Goal: Information Seeking & Learning: Find specific fact

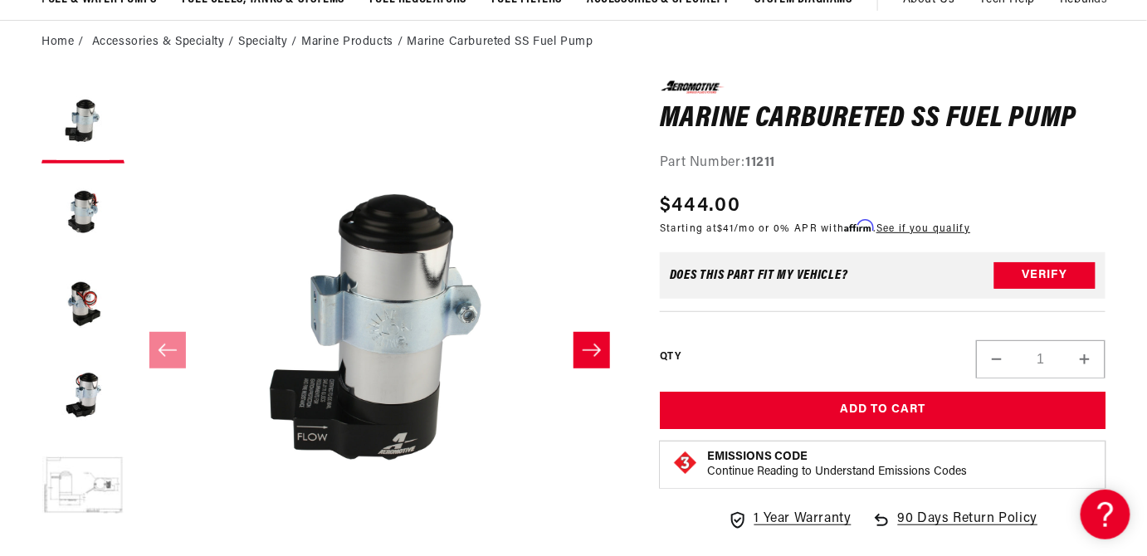
scroll to position [0, 998]
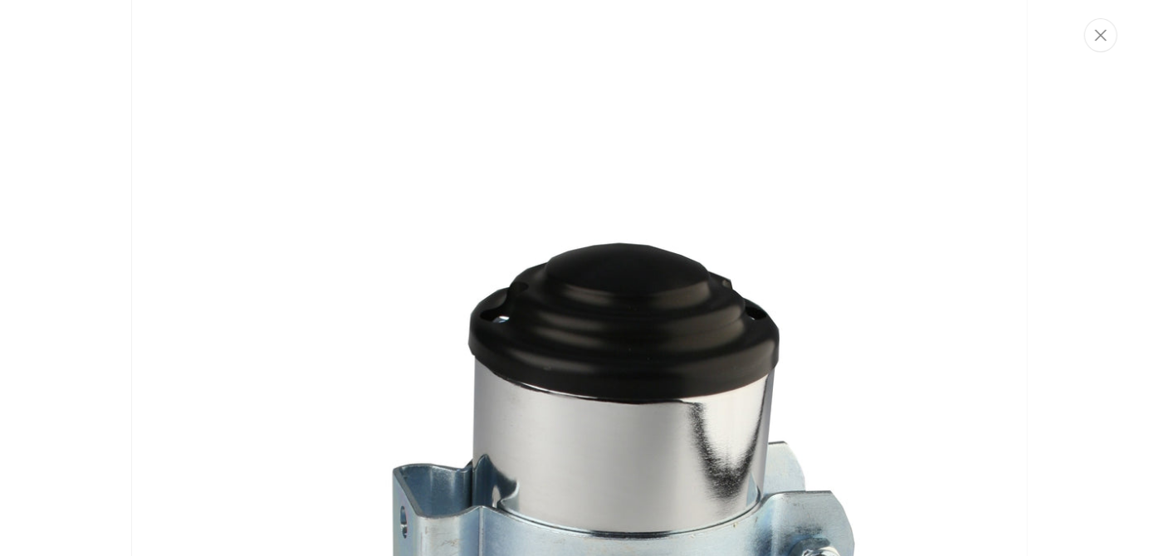
scroll to position [0, 0]
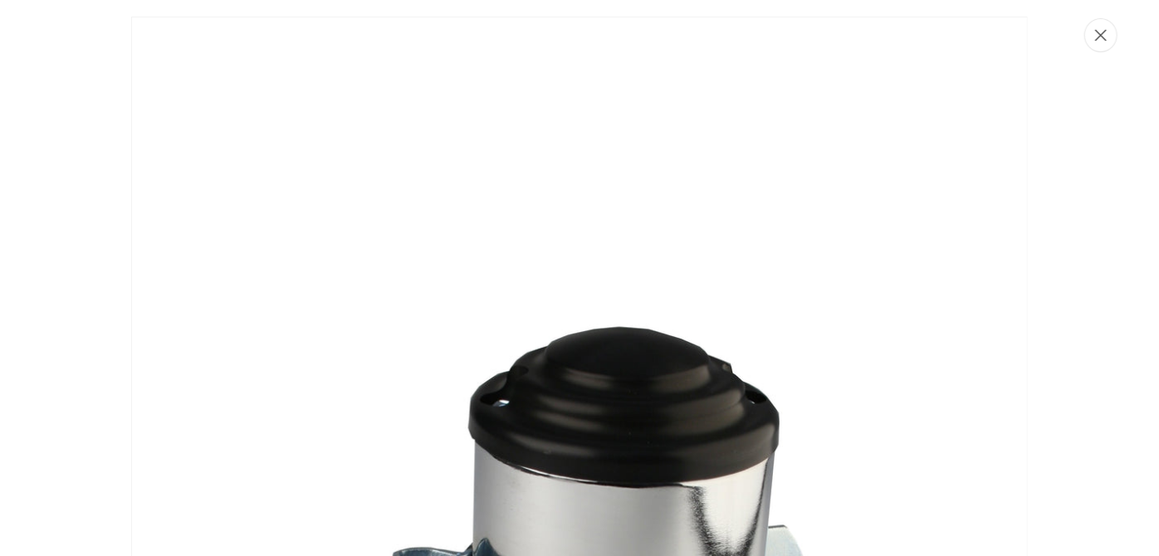
click at [1100, 31] on icon "Close" at bounding box center [1101, 35] width 12 height 12
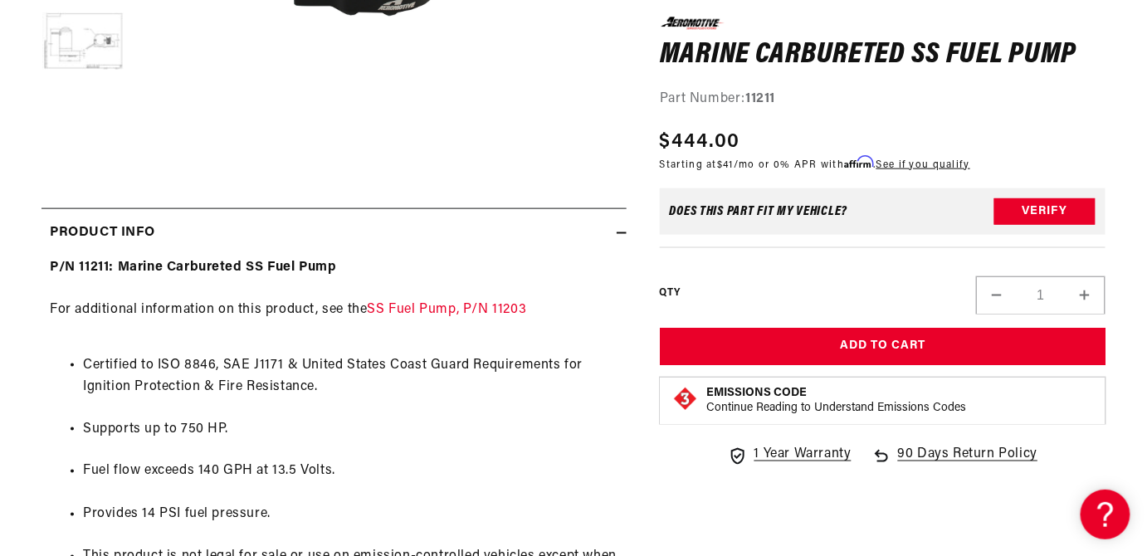
scroll to position [597, 0]
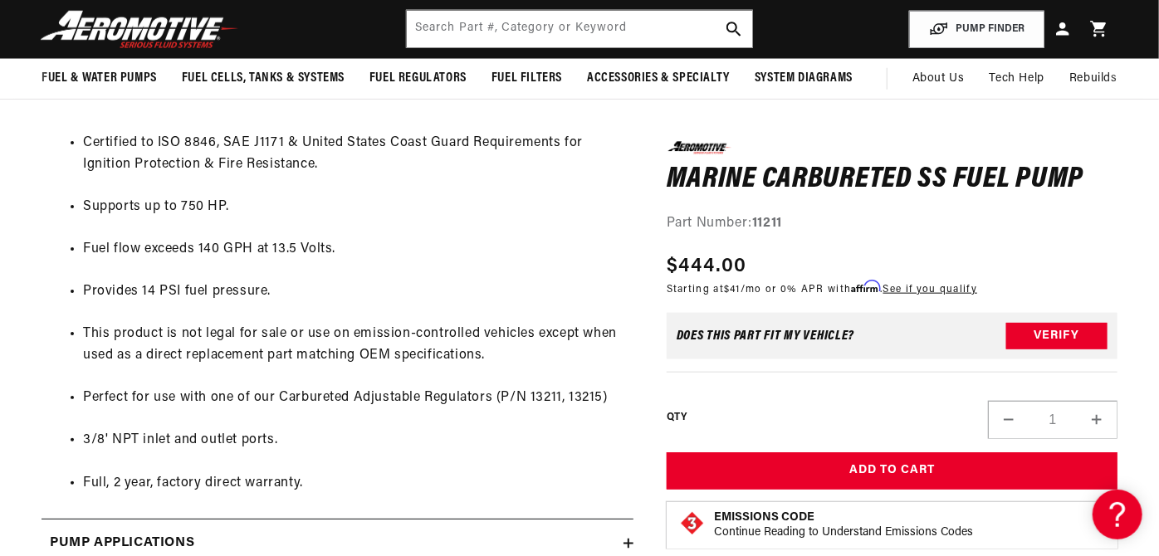
click at [496, 37] on div "Close dialog NOT SO FAST! No time to browse? No problem. Sign up and we'll keep…" at bounding box center [579, 278] width 1159 height 556
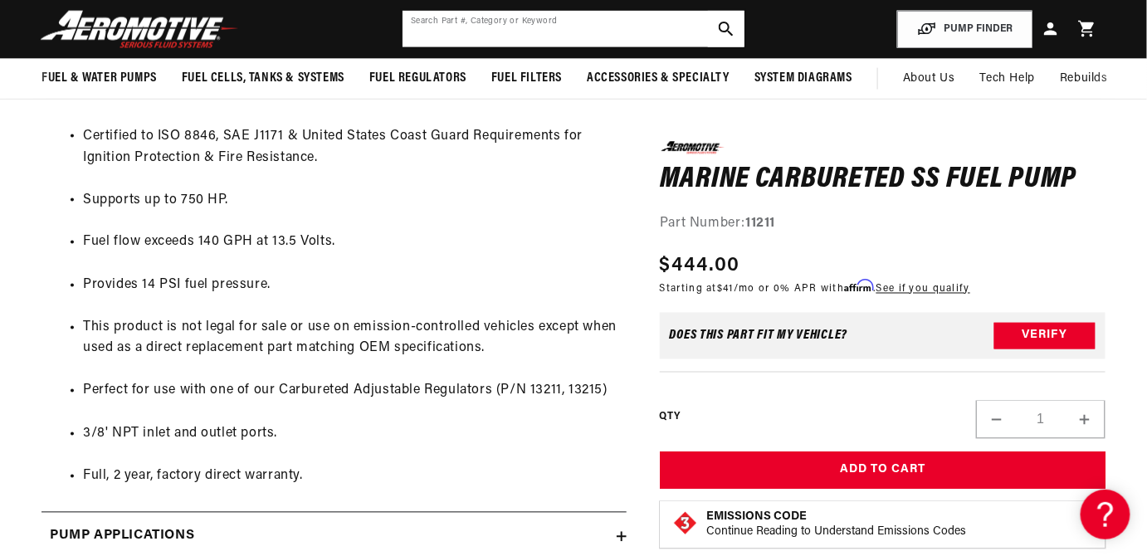
click at [496, 29] on input "text" at bounding box center [574, 29] width 342 height 37
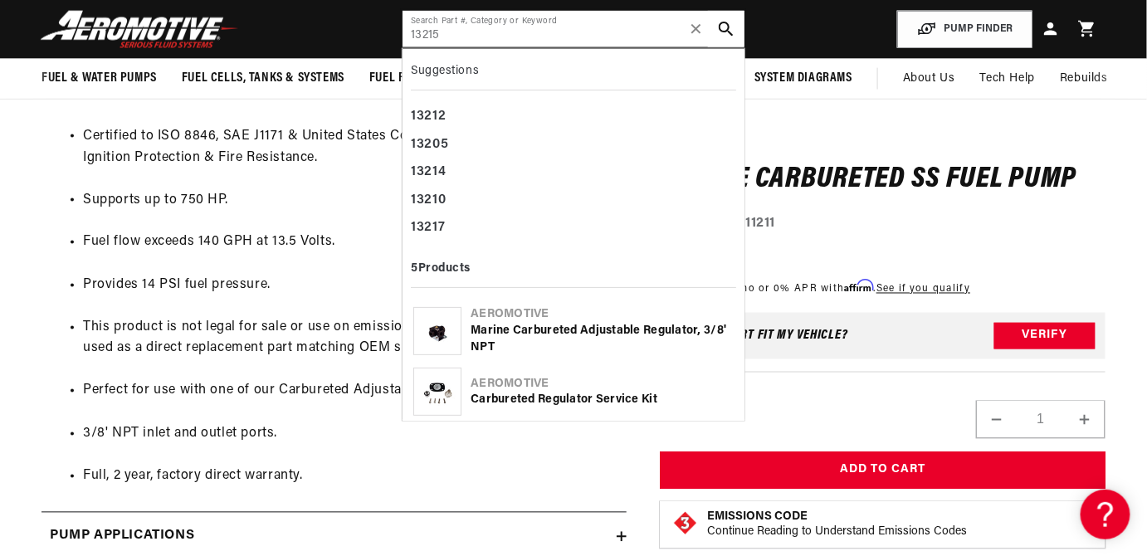
type input "13215"
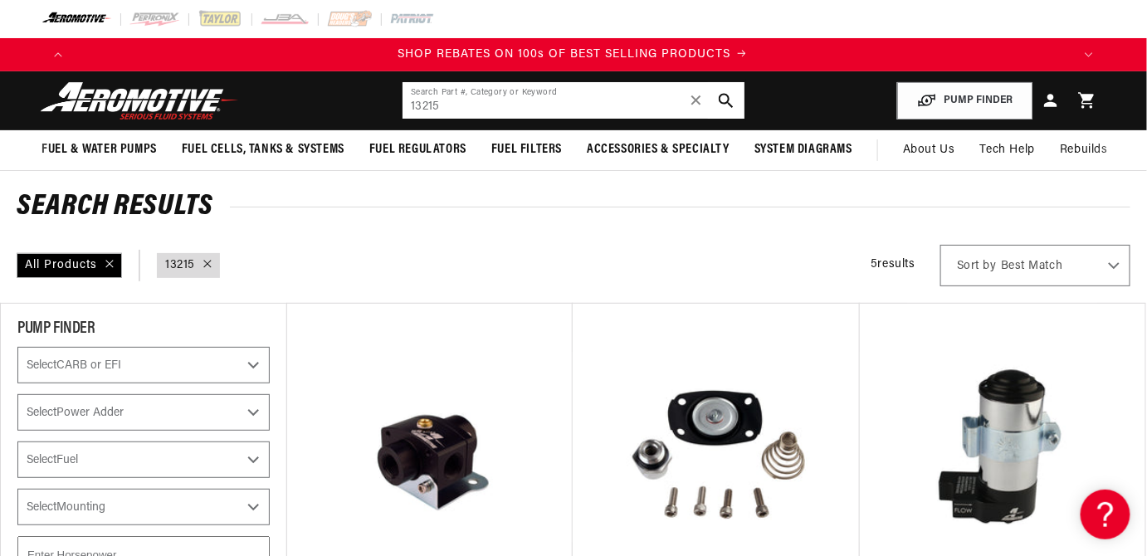
click at [515, 106] on input "13215" at bounding box center [574, 100] width 342 height 37
click at [701, 94] on span "✕" at bounding box center [696, 100] width 15 height 27
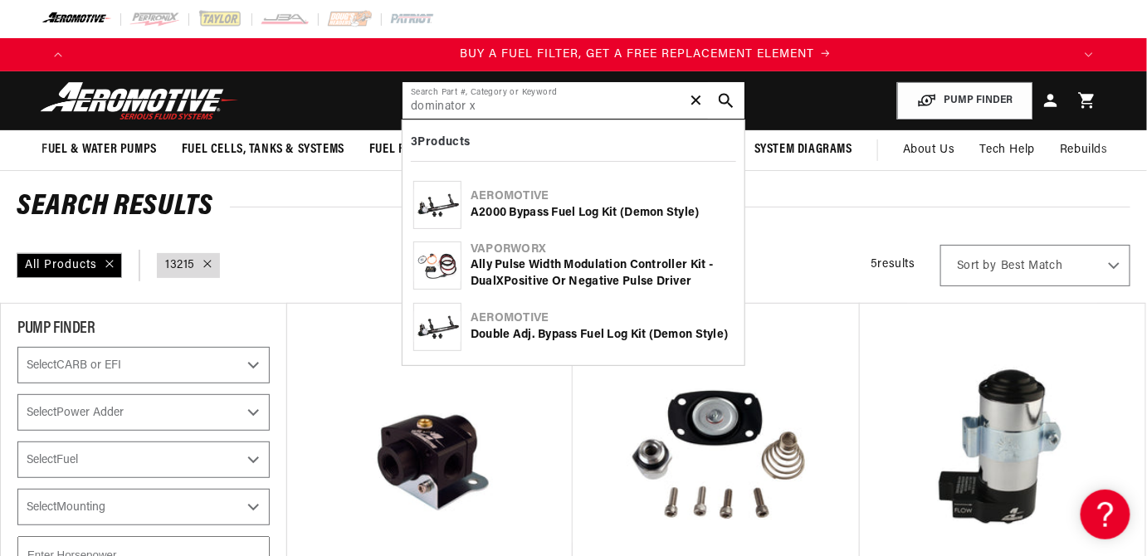
scroll to position [0, 998]
click at [487, 109] on input "dominator x" at bounding box center [574, 100] width 342 height 37
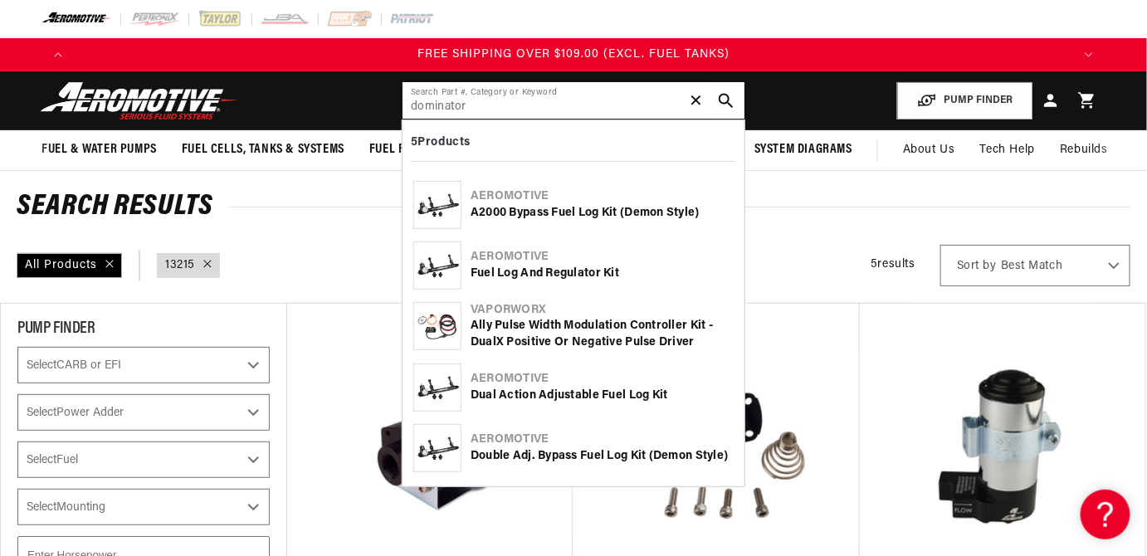
scroll to position [0, 2994]
type input "dominator"
click at [552, 396] on div "Dual Action Adjustable Fuel Log Kit" at bounding box center [602, 396] width 263 height 17
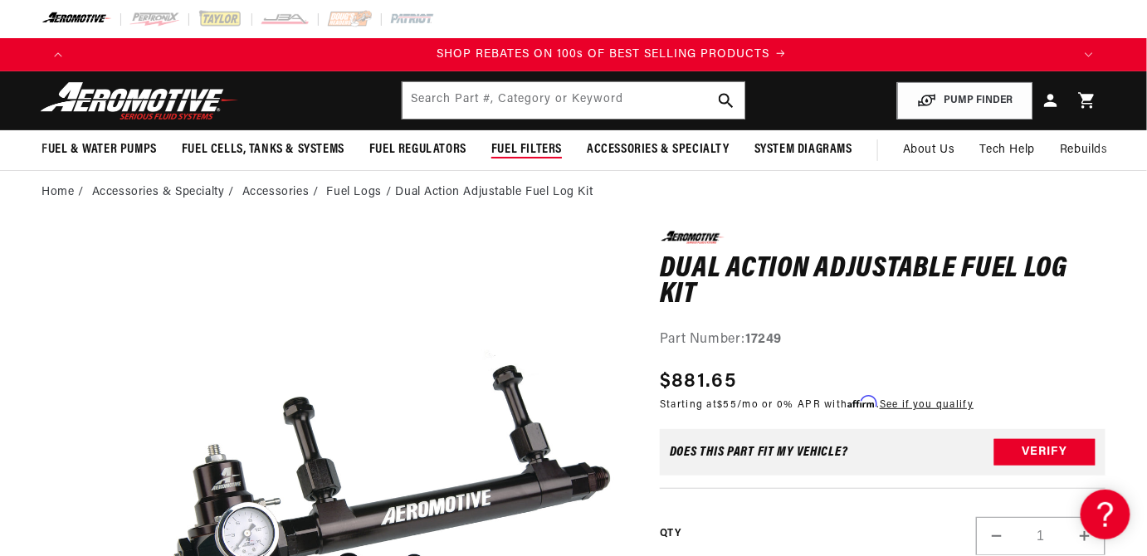
scroll to position [0, 1996]
click at [494, 110] on input "text" at bounding box center [574, 100] width 342 height 37
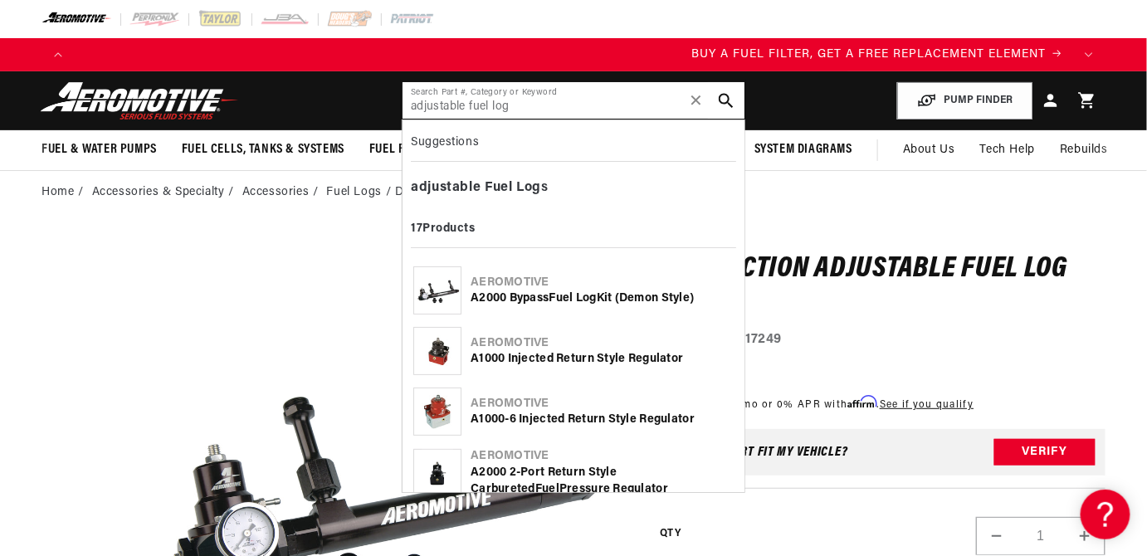
scroll to position [0, 168]
type input "adjustable fuel log"
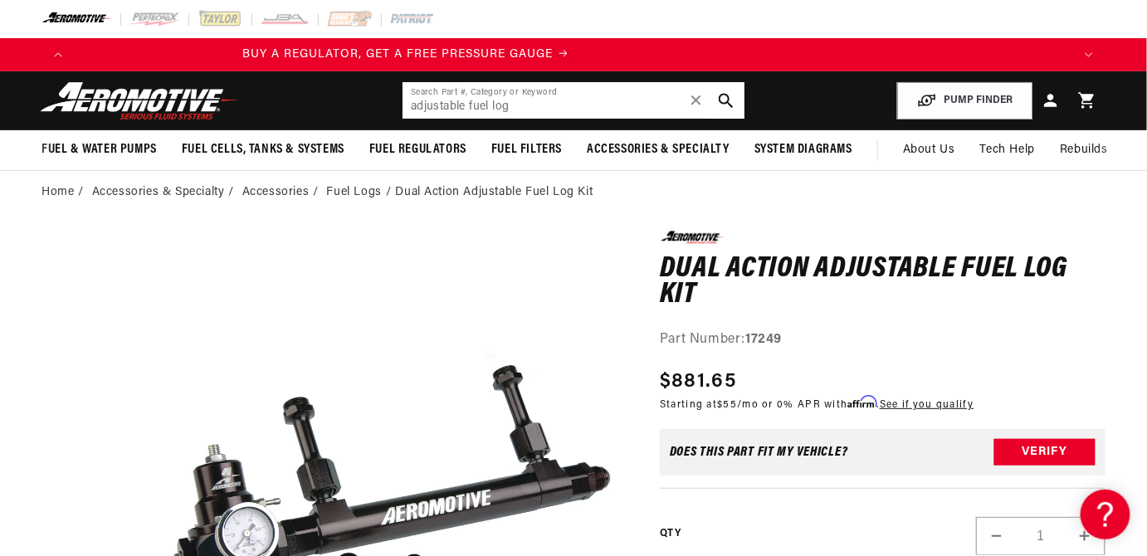
scroll to position [0, 0]
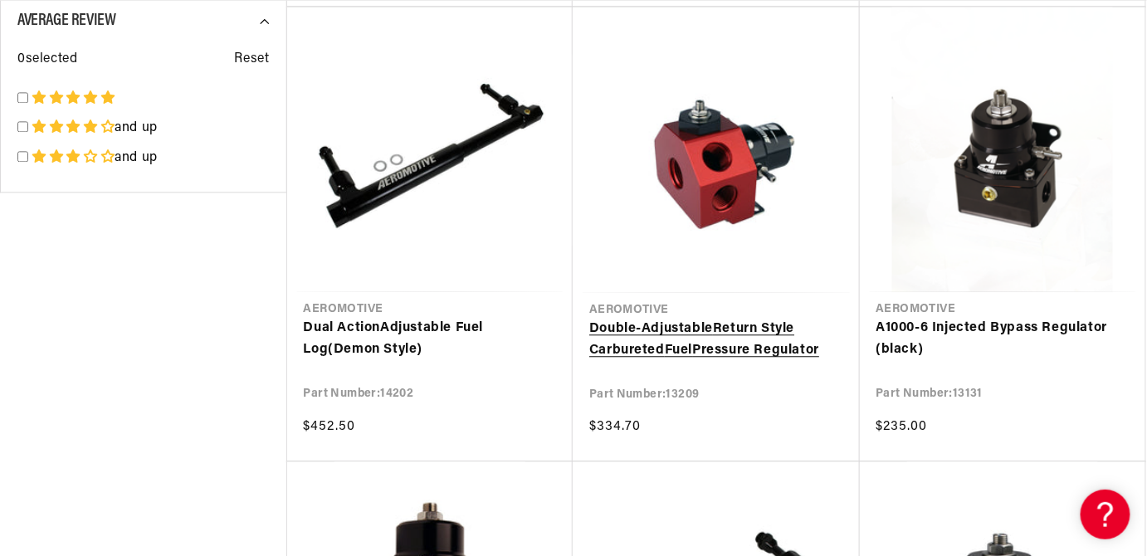
scroll to position [0, 998]
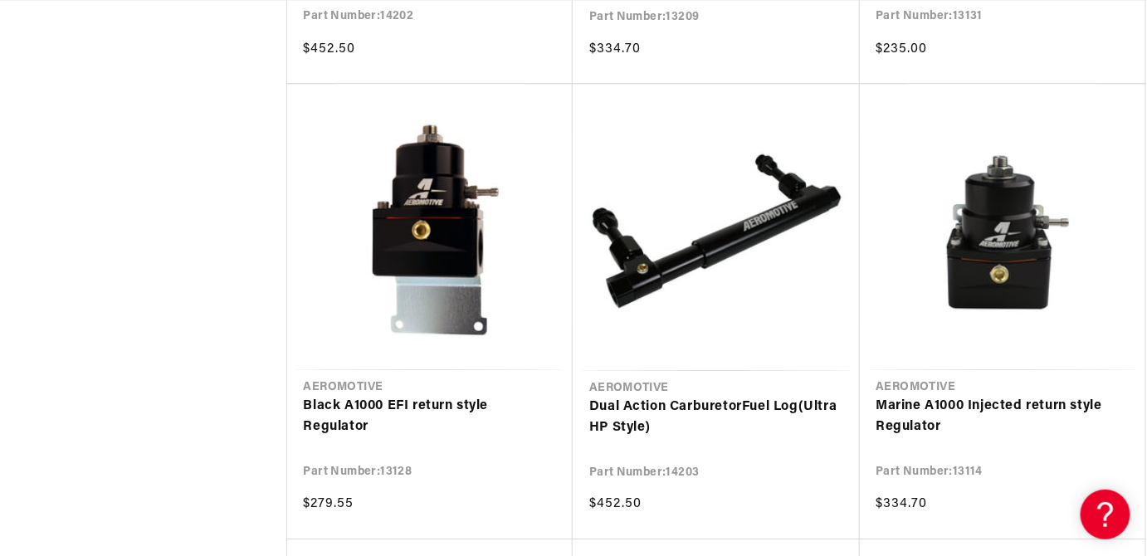
scroll to position [0, 1996]
